Goal: Task Accomplishment & Management: Use online tool/utility

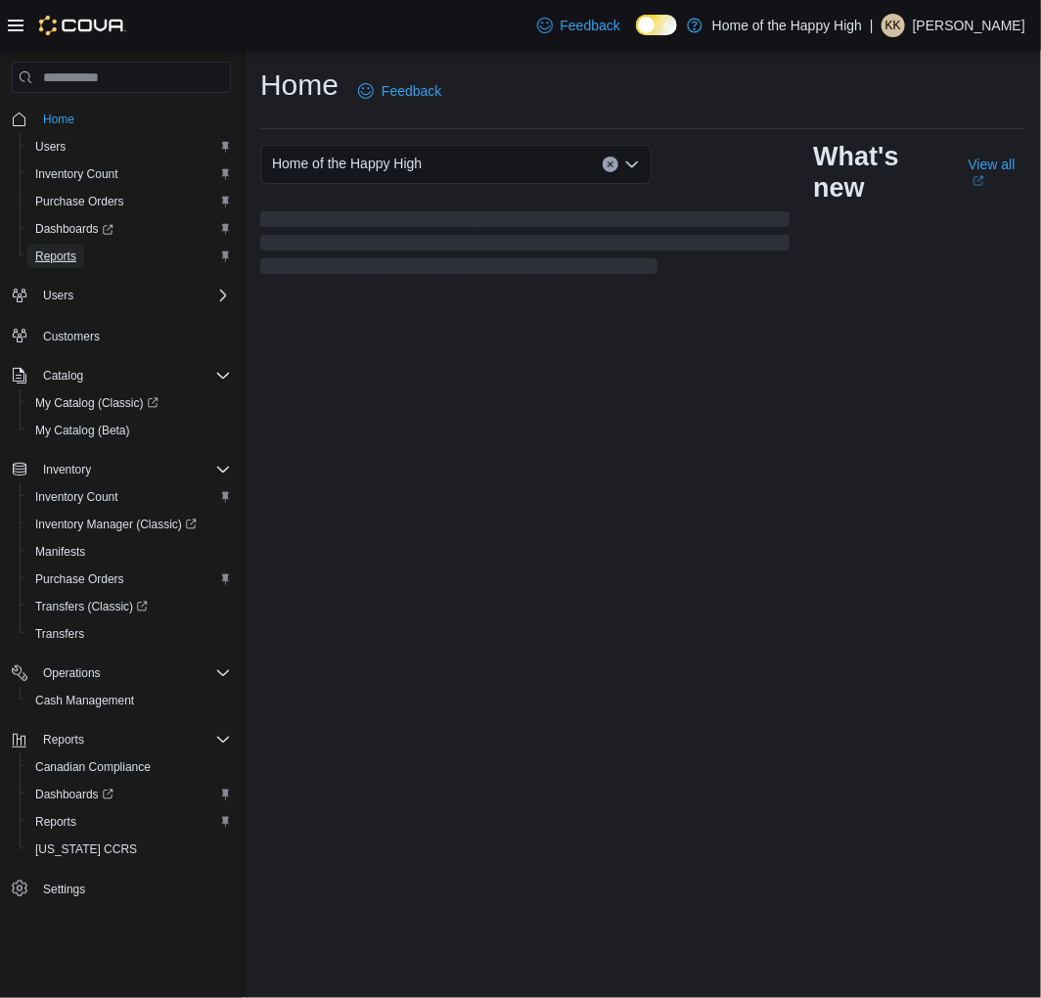
click at [55, 252] on span "Reports" at bounding box center [55, 257] width 41 height 16
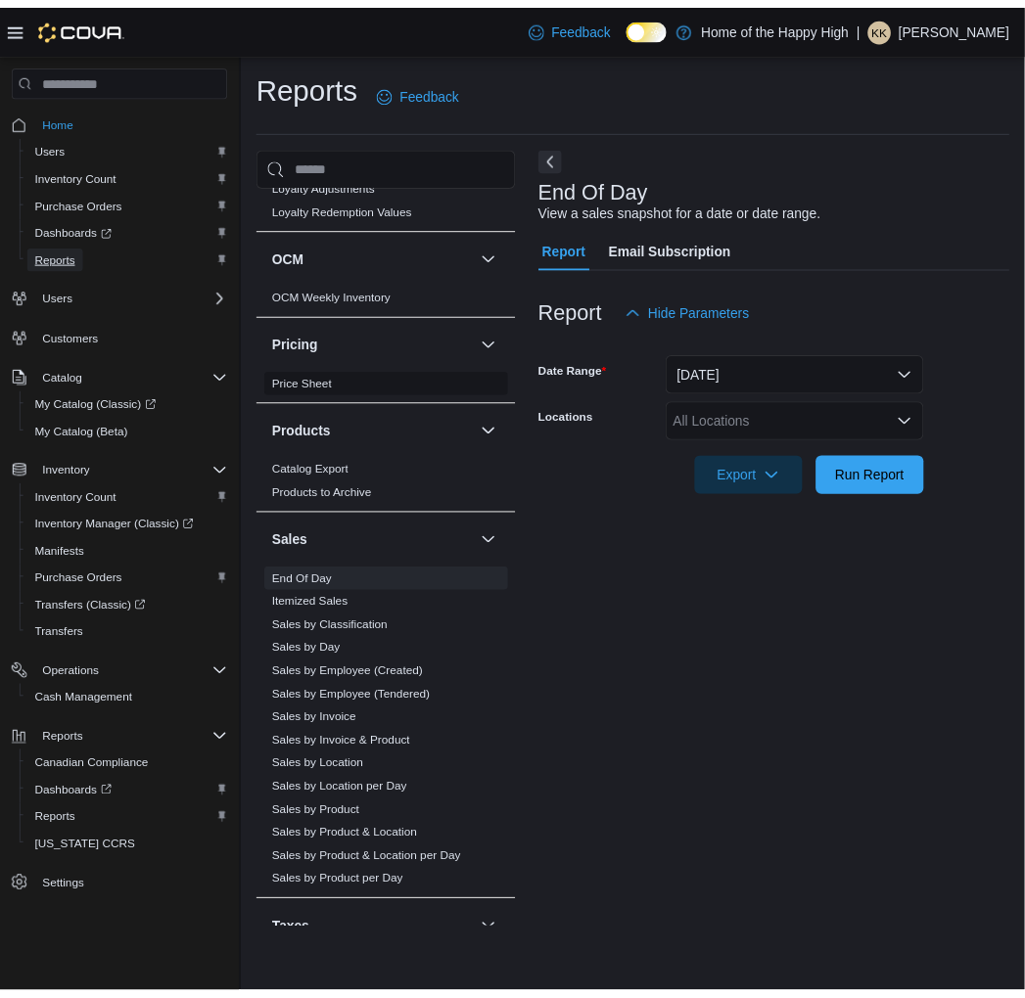
scroll to position [1044, 0]
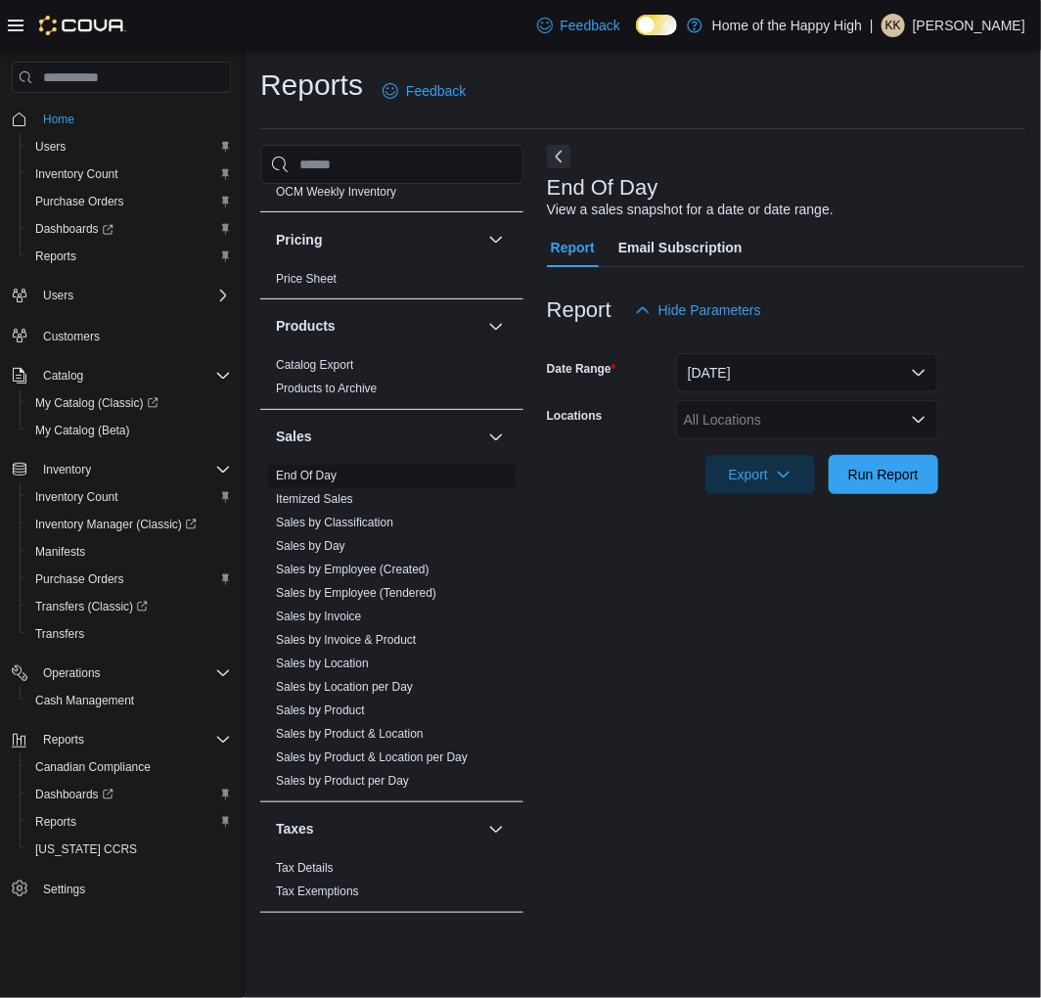
click at [309, 472] on link "End Of Day" at bounding box center [306, 477] width 61 height 14
click at [791, 426] on div "All Locations" at bounding box center [807, 419] width 262 height 39
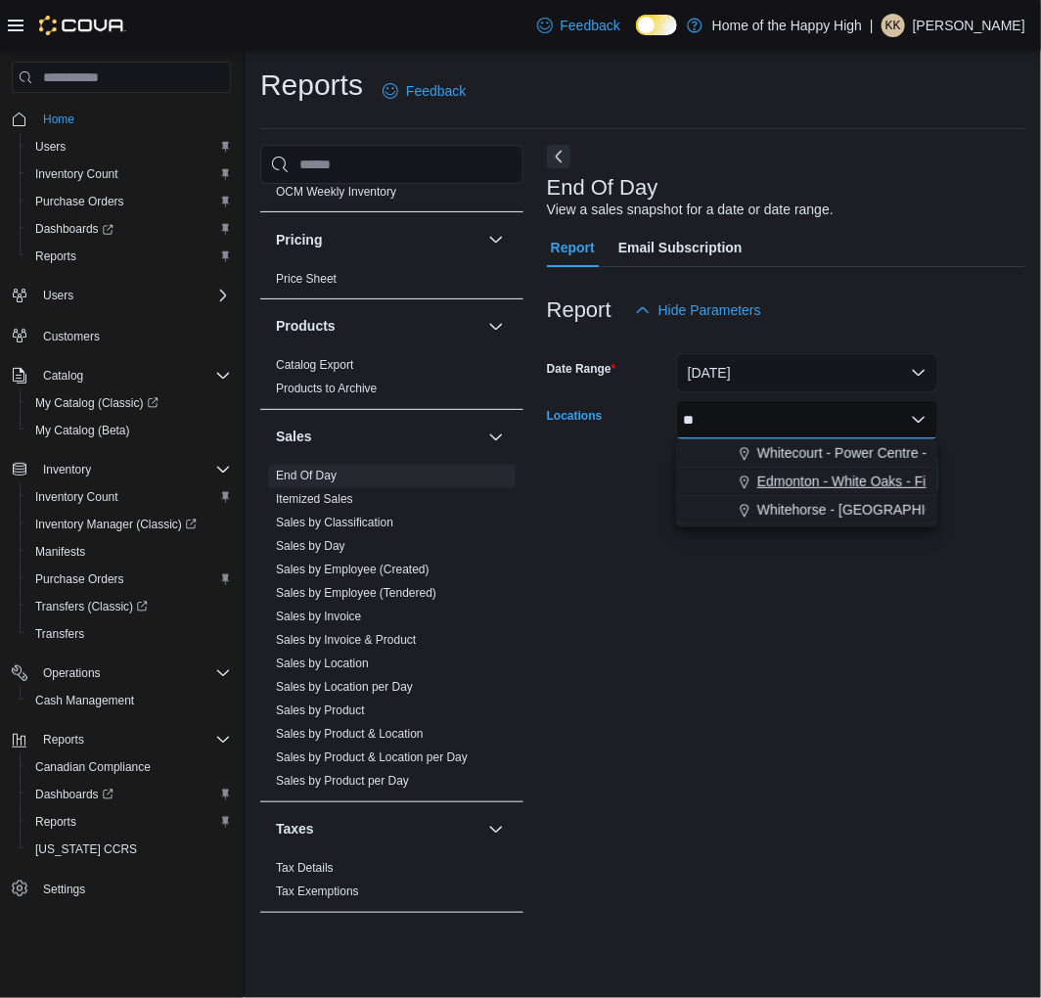
type input "**"
click at [812, 474] on span "Edmonton - White Oaks - Fire & Flower" at bounding box center [876, 482] width 239 height 20
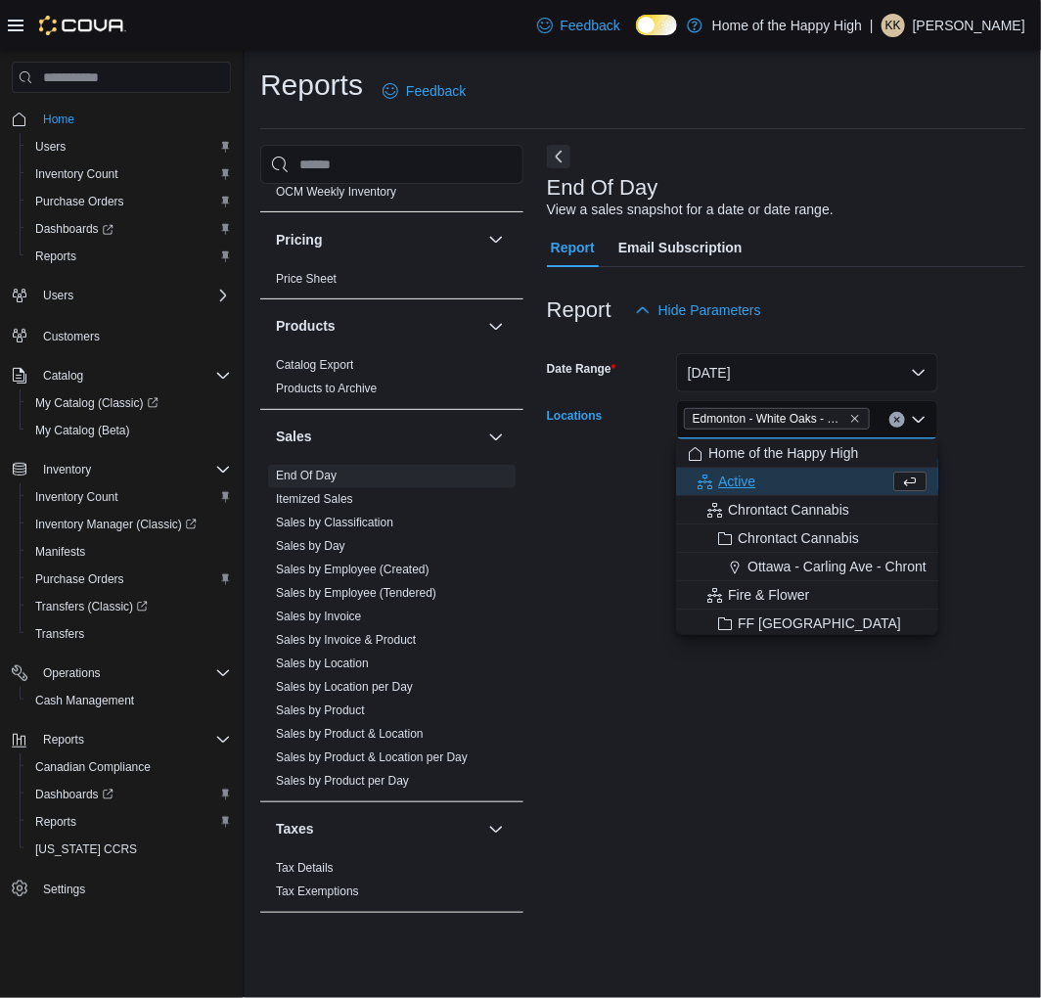
click at [981, 482] on form "Date Range [DATE] Locations [GEOGRAPHIC_DATA] - [GEOGRAPHIC_DATA] - Fire & Flow…" at bounding box center [786, 412] width 479 height 164
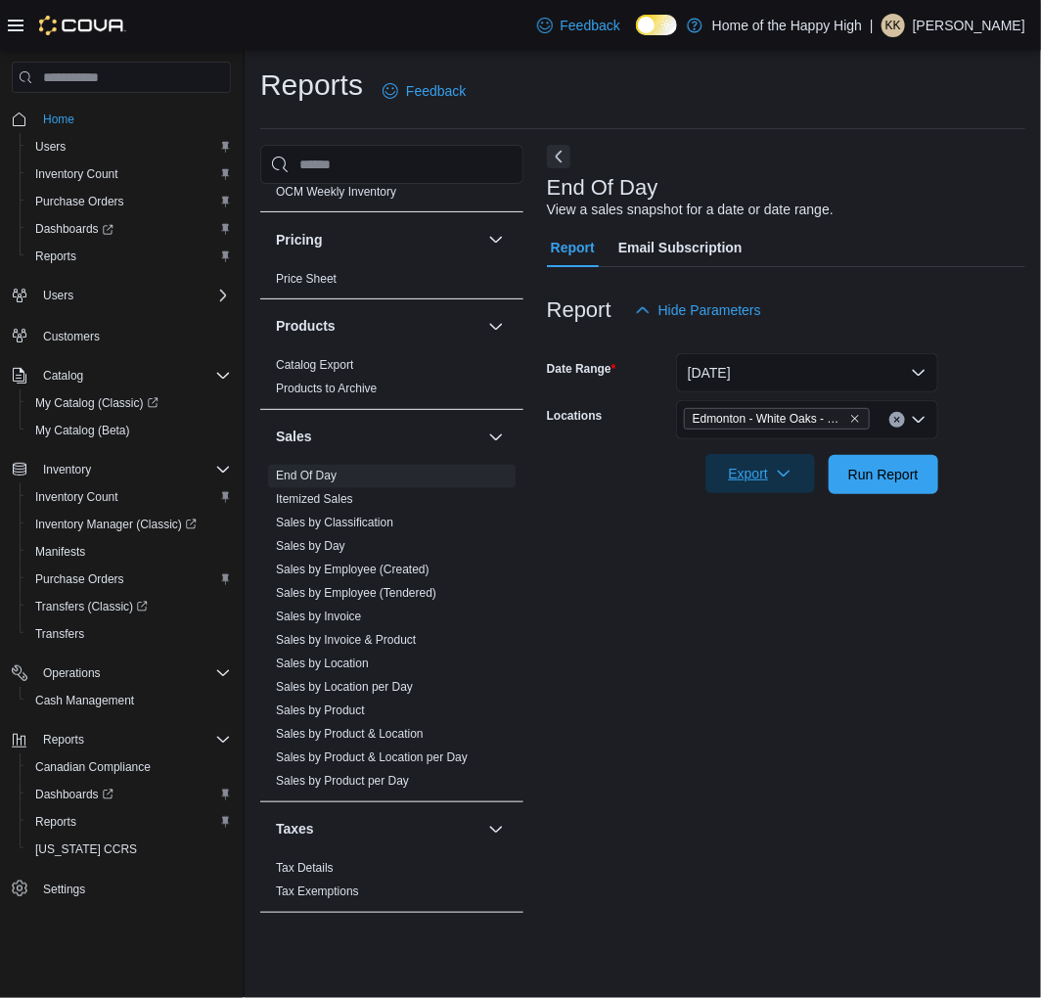
click at [748, 476] on span "Export" at bounding box center [760, 473] width 86 height 39
click at [856, 485] on span "Run Report" at bounding box center [884, 473] width 86 height 39
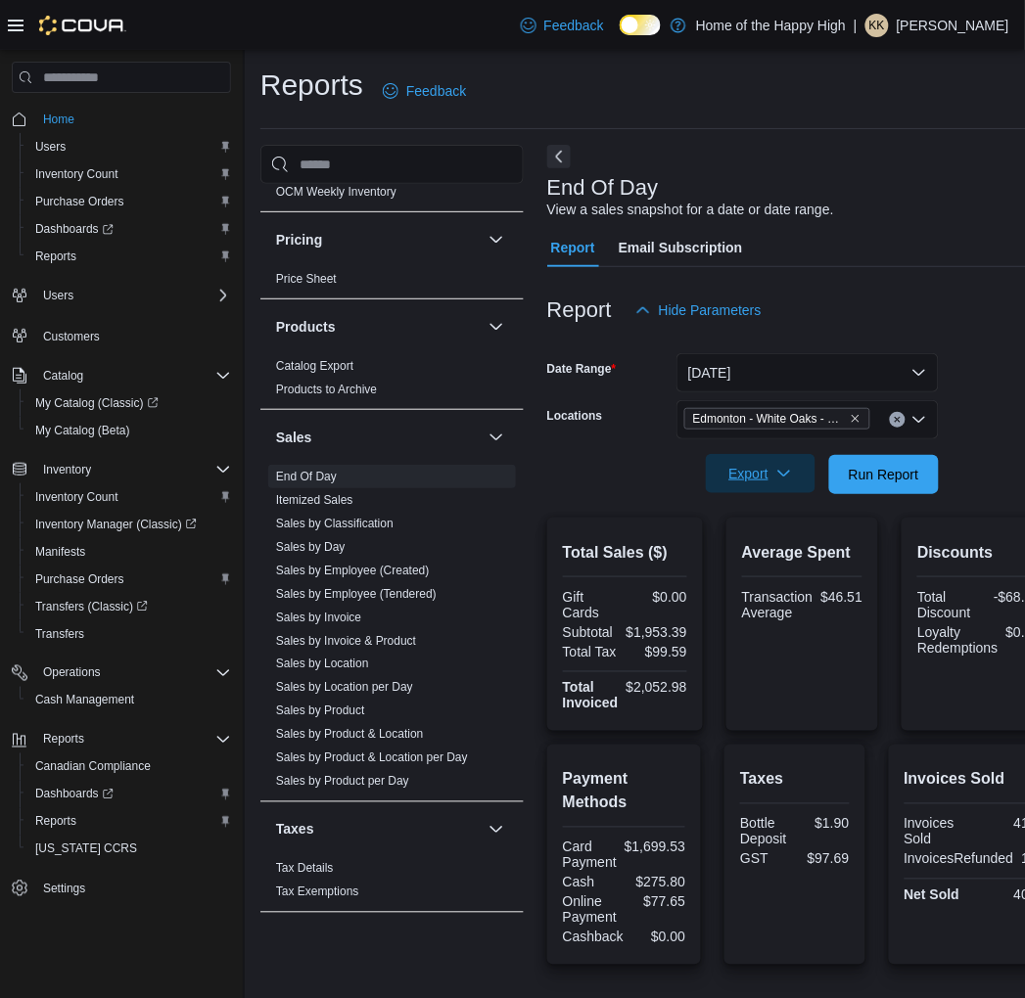
click at [780, 477] on icon "button" at bounding box center [784, 474] width 16 height 16
click at [757, 559] on span "Export to Pdf" at bounding box center [763, 553] width 88 height 16
click at [927, 23] on p "[PERSON_NAME]" at bounding box center [952, 25] width 113 height 23
click at [885, 197] on span "Sign Out" at bounding box center [883, 194] width 53 height 20
